Goal: Information Seeking & Learning: Learn about a topic

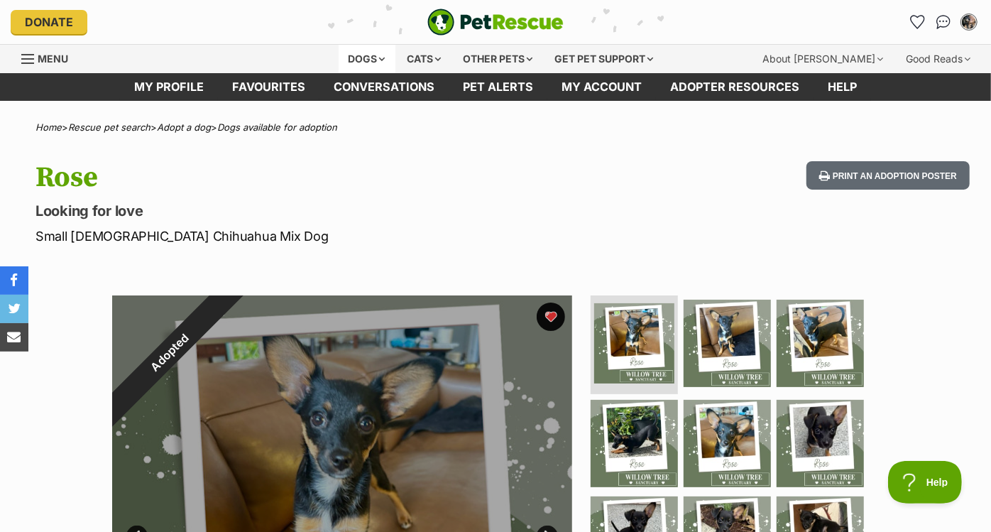
click at [349, 58] on div "Dogs" at bounding box center [367, 59] width 57 height 28
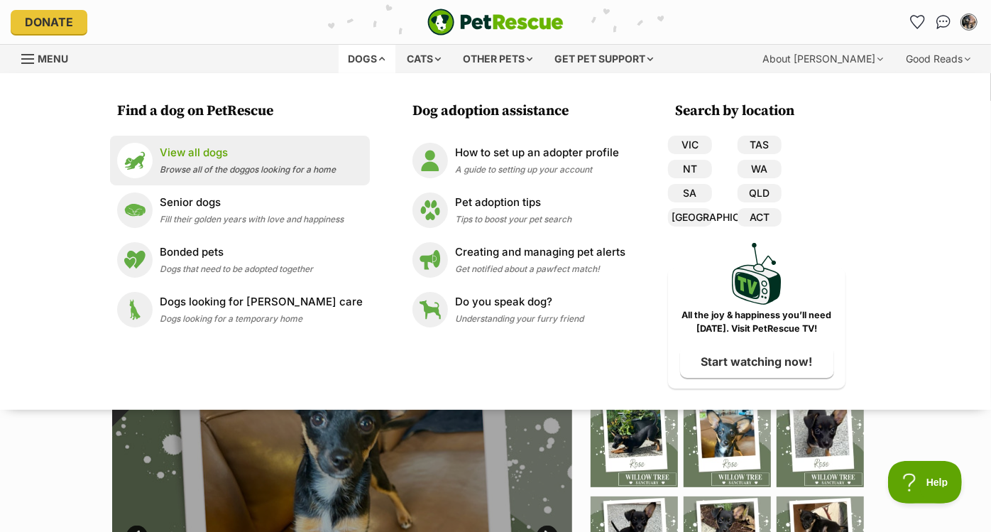
click at [266, 143] on link "View all dogs Browse all of the doggos looking for a home" at bounding box center [240, 161] width 246 height 36
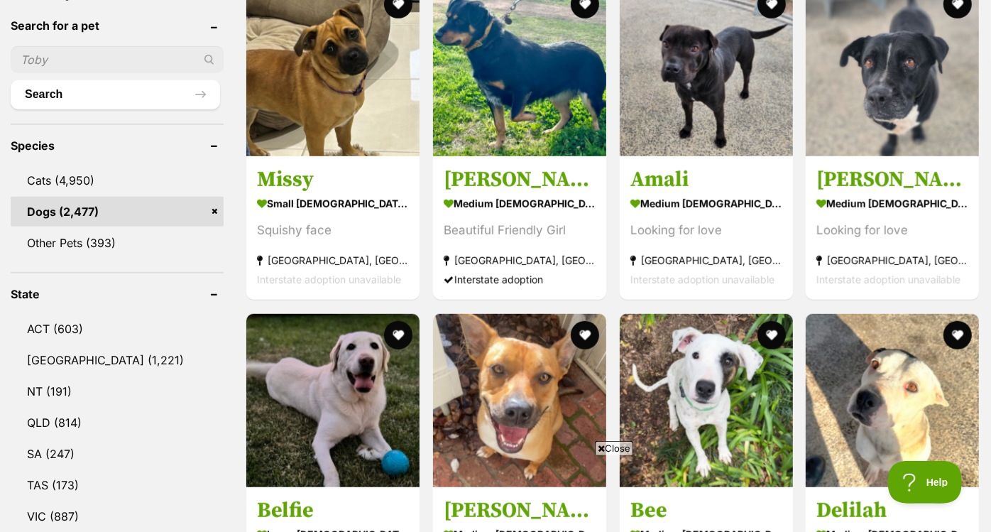
scroll to position [481, 0]
click at [151, 351] on link "NSW (1,221)" at bounding box center [117, 360] width 213 height 30
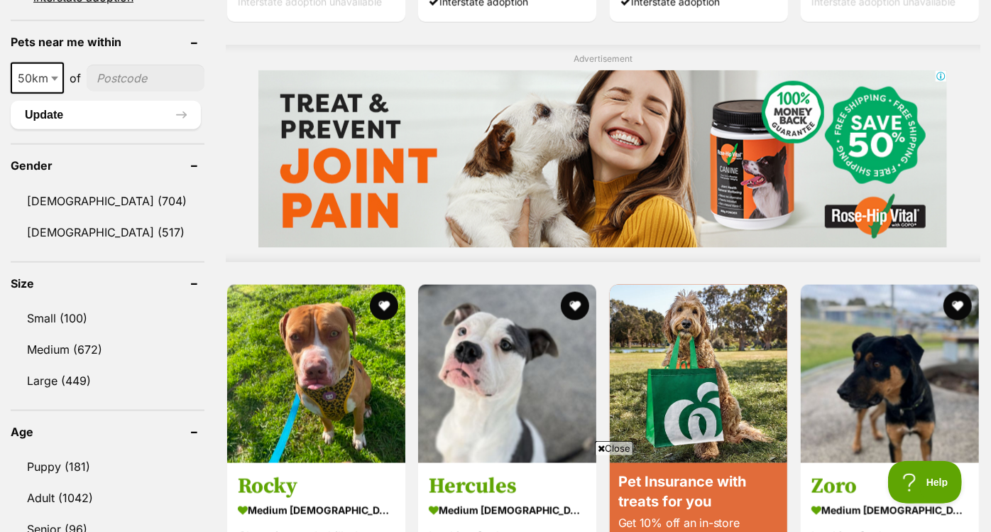
scroll to position [1113, 0]
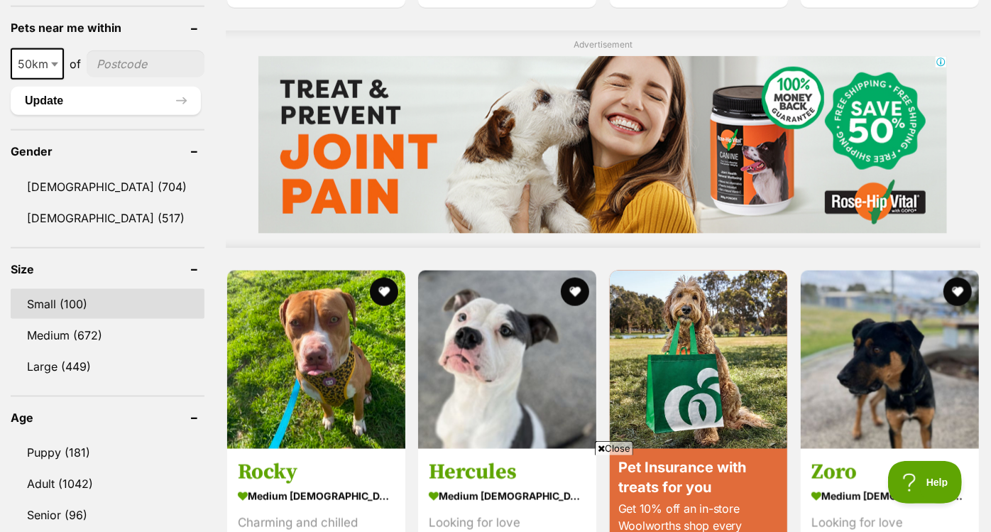
click at [132, 289] on link "Small (100)" at bounding box center [108, 304] width 194 height 30
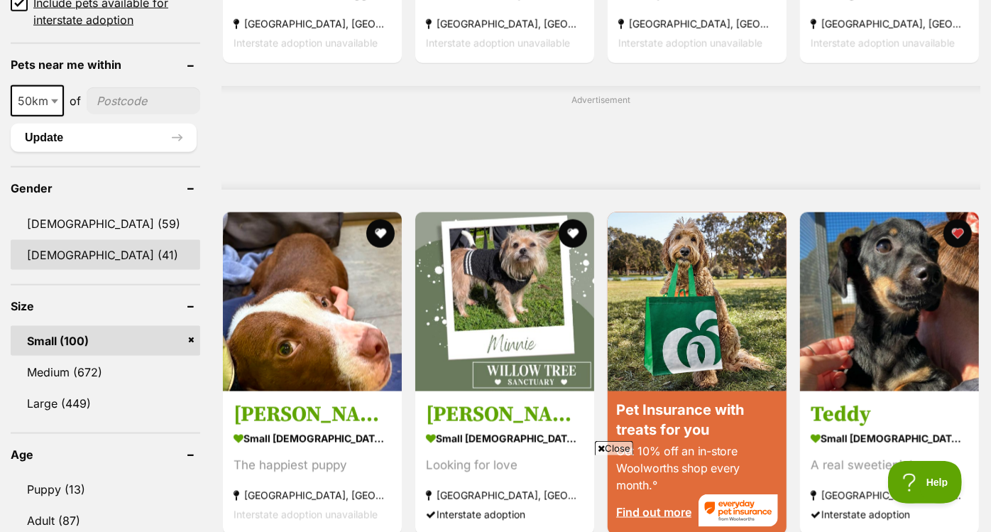
scroll to position [1060, 0]
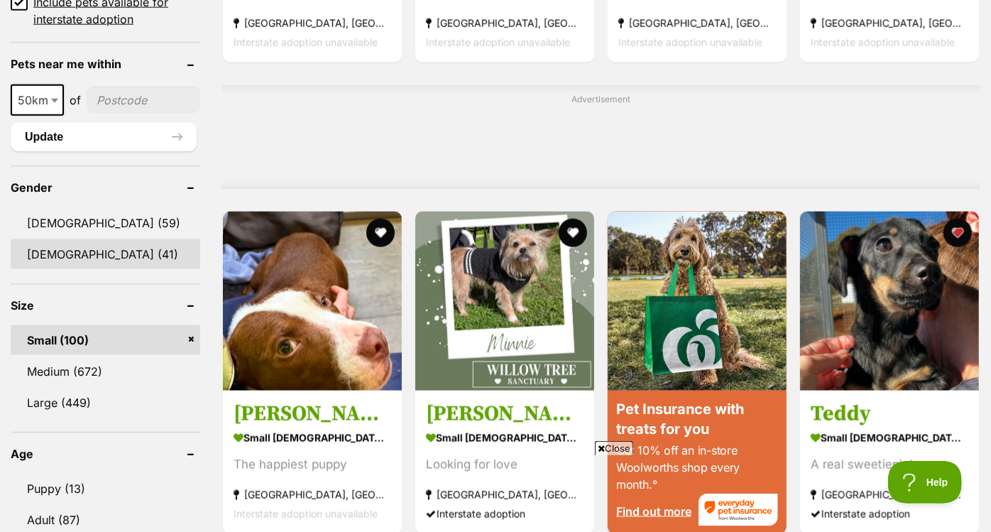
click at [124, 256] on link "Female (41)" at bounding box center [106, 254] width 190 height 30
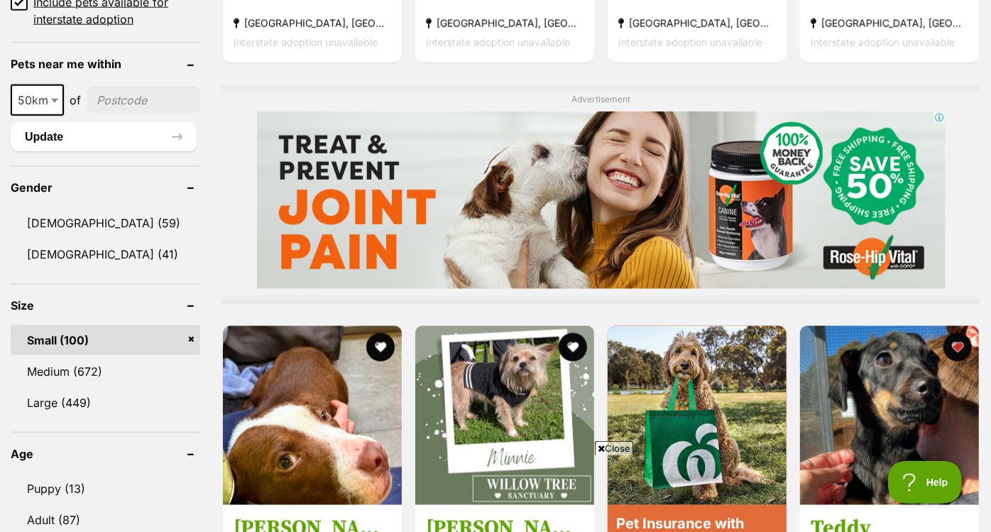
scroll to position [0, 0]
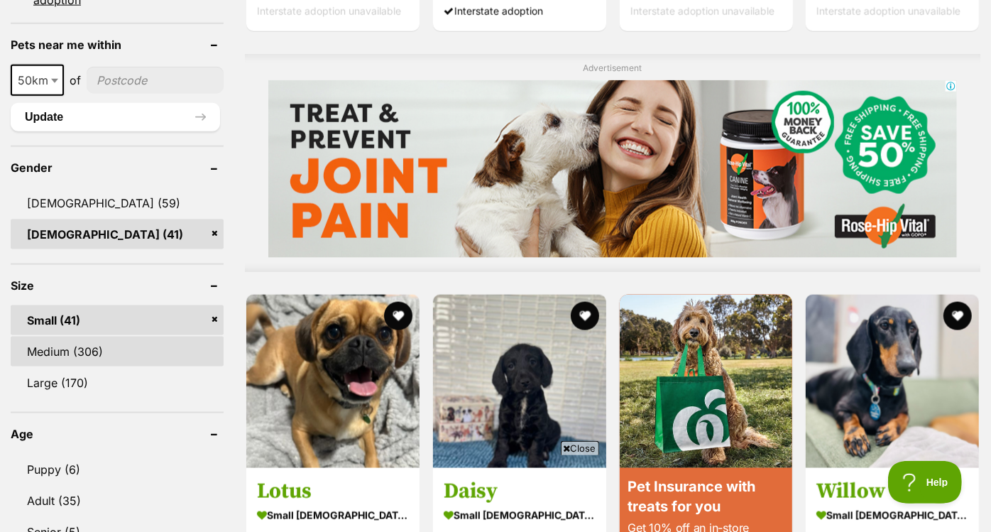
scroll to position [1110, 0]
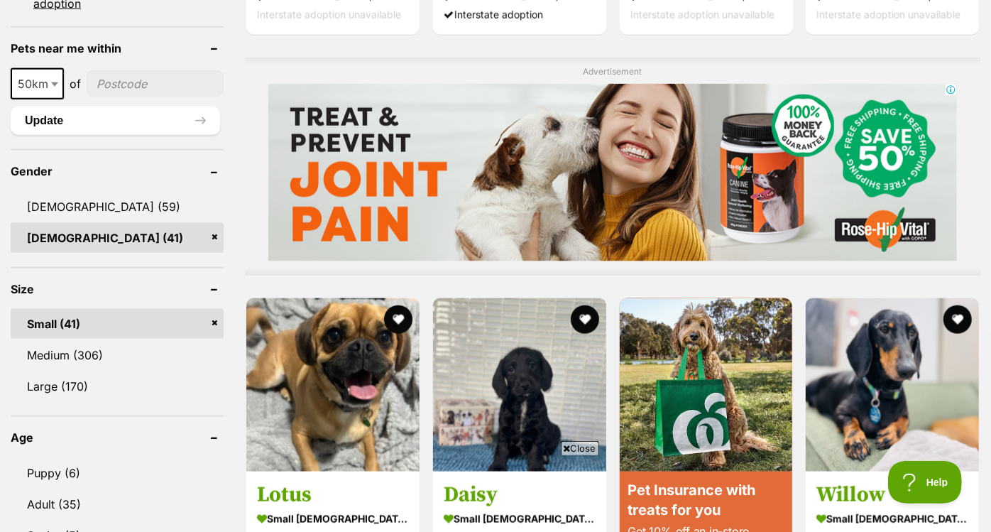
click at [217, 223] on link "Female (41)" at bounding box center [117, 238] width 213 height 30
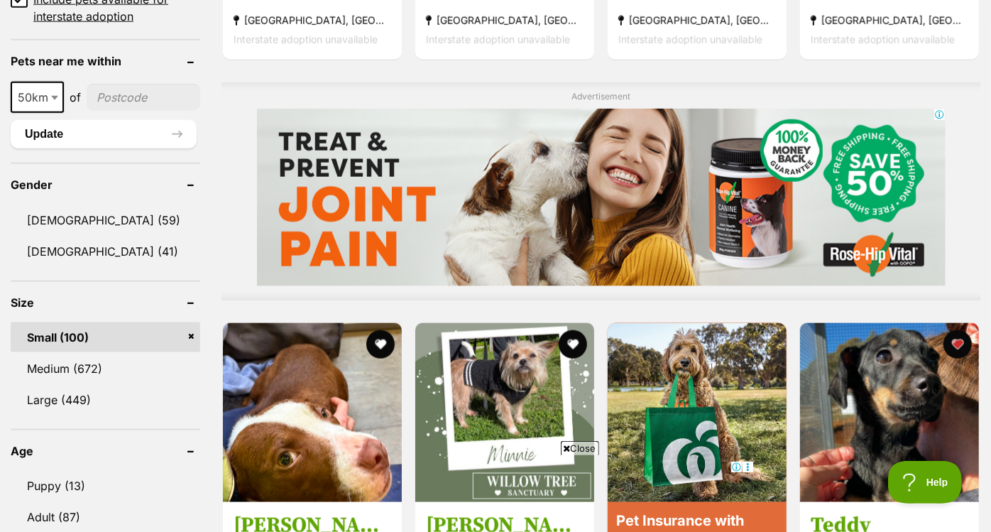
scroll to position [1066, 0]
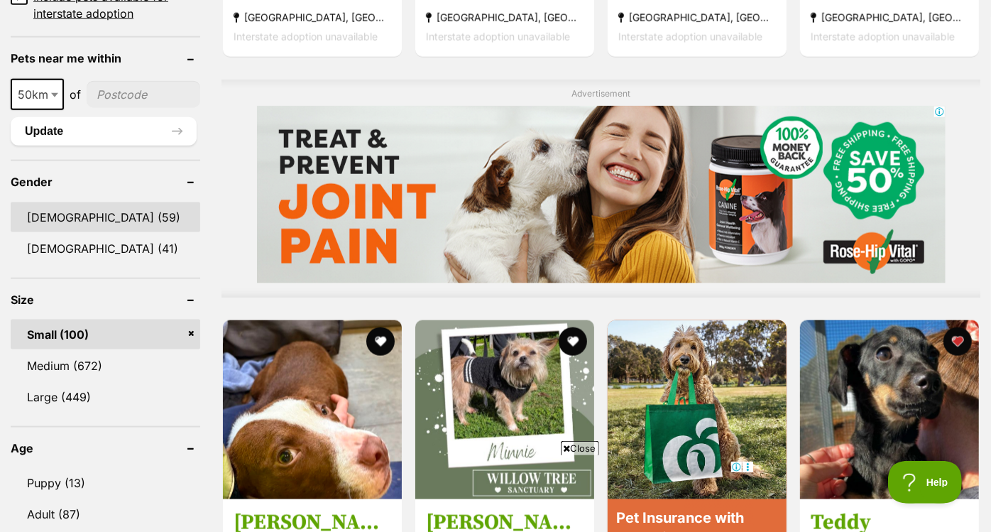
click at [95, 214] on link "[DEMOGRAPHIC_DATA] (59)" at bounding box center [106, 217] width 190 height 30
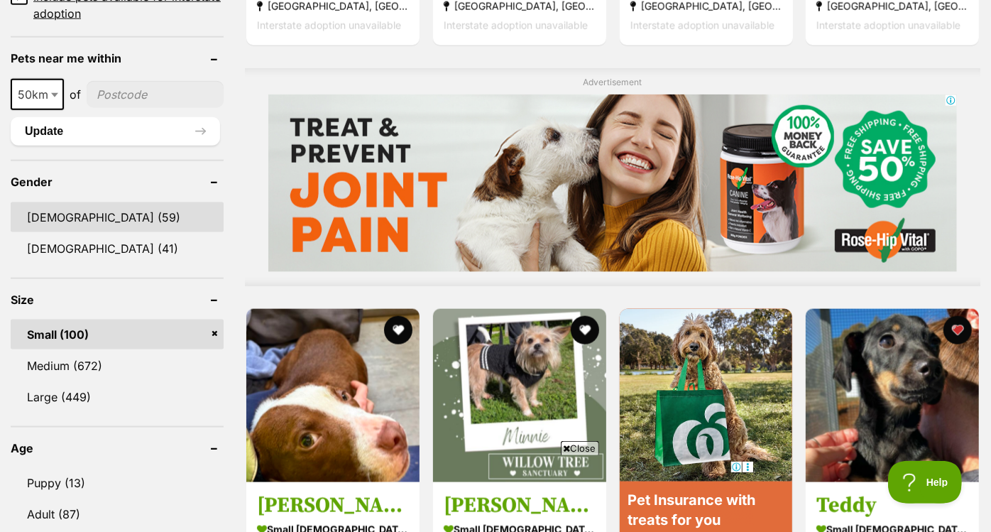
scroll to position [0, 0]
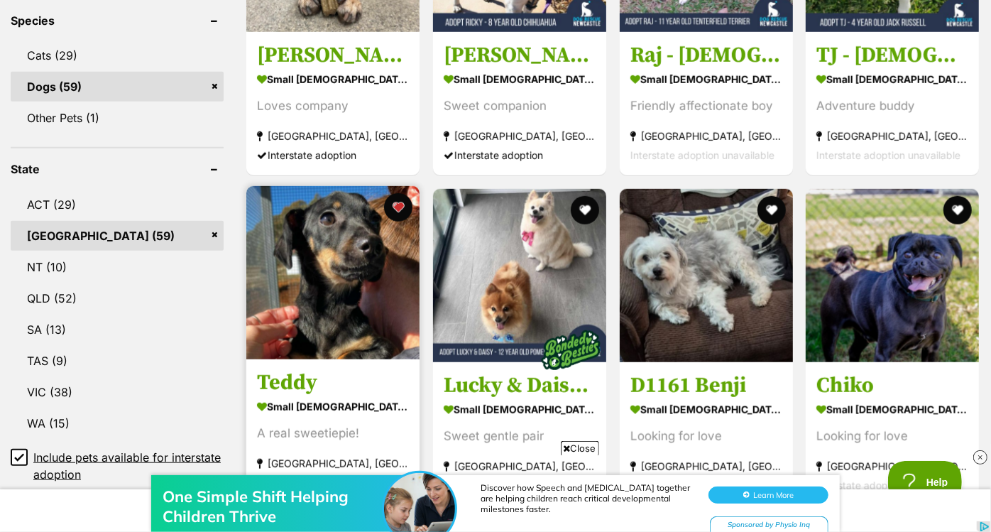
scroll to position [640, 0]
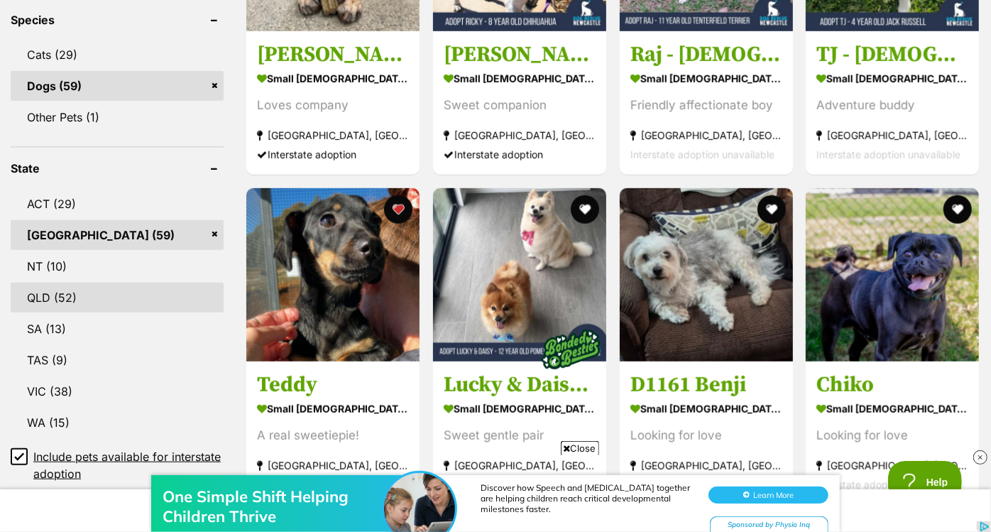
click at [188, 283] on link "QLD (52)" at bounding box center [117, 298] width 213 height 30
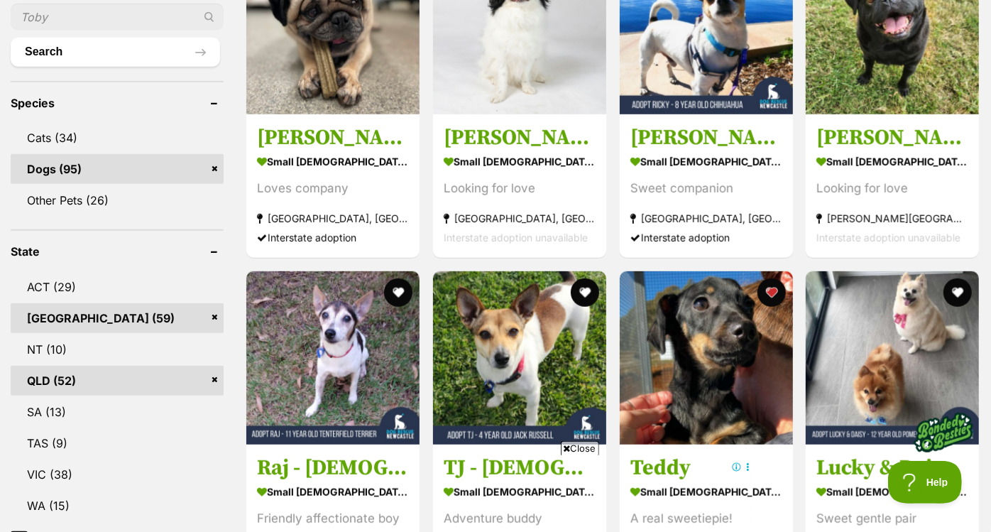
click at [192, 303] on link "[GEOGRAPHIC_DATA] (59)" at bounding box center [117, 318] width 213 height 30
